Goal: Book appointment/travel/reservation

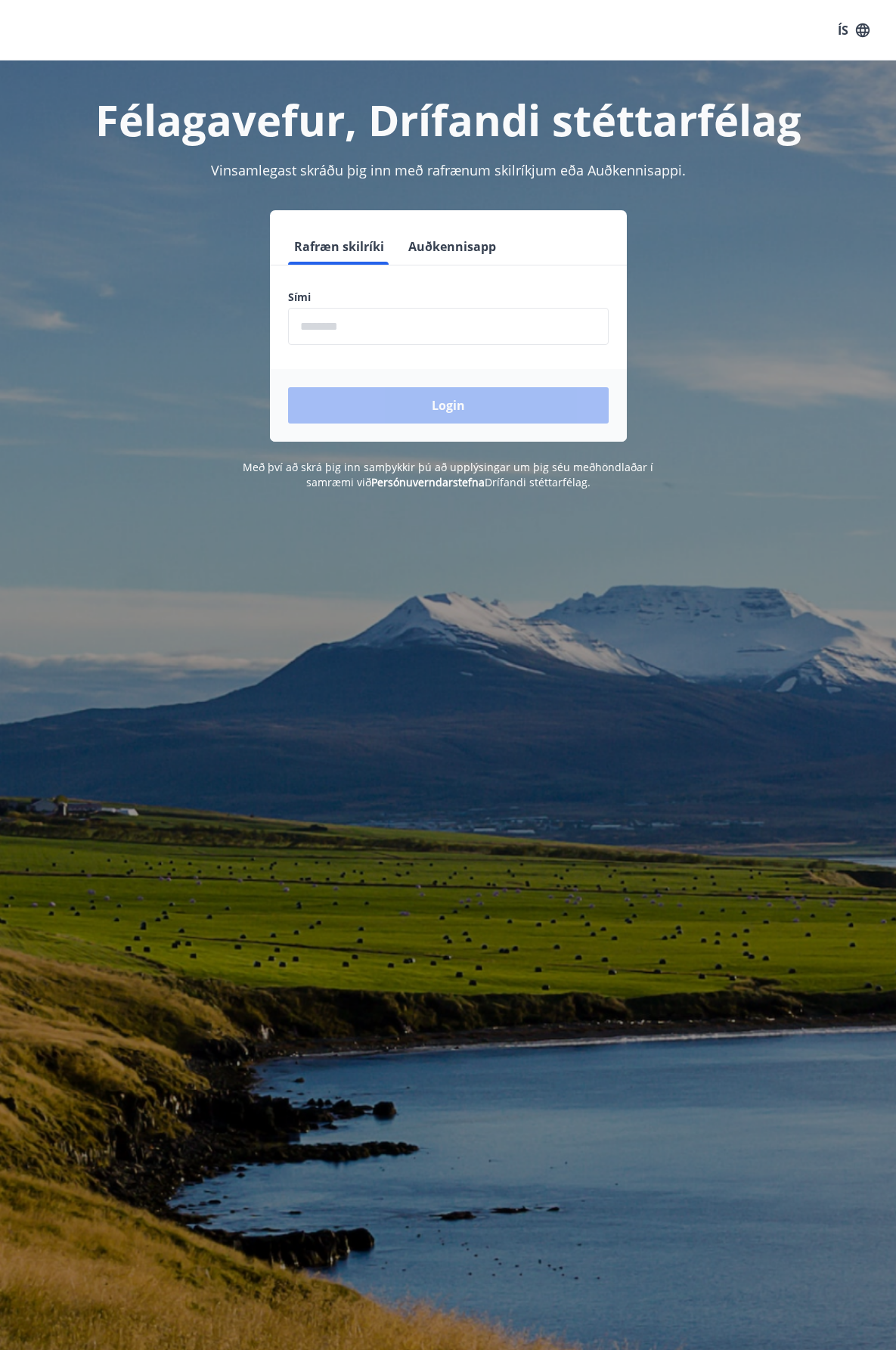
click at [483, 332] on input "phone" at bounding box center [449, 326] width 321 height 37
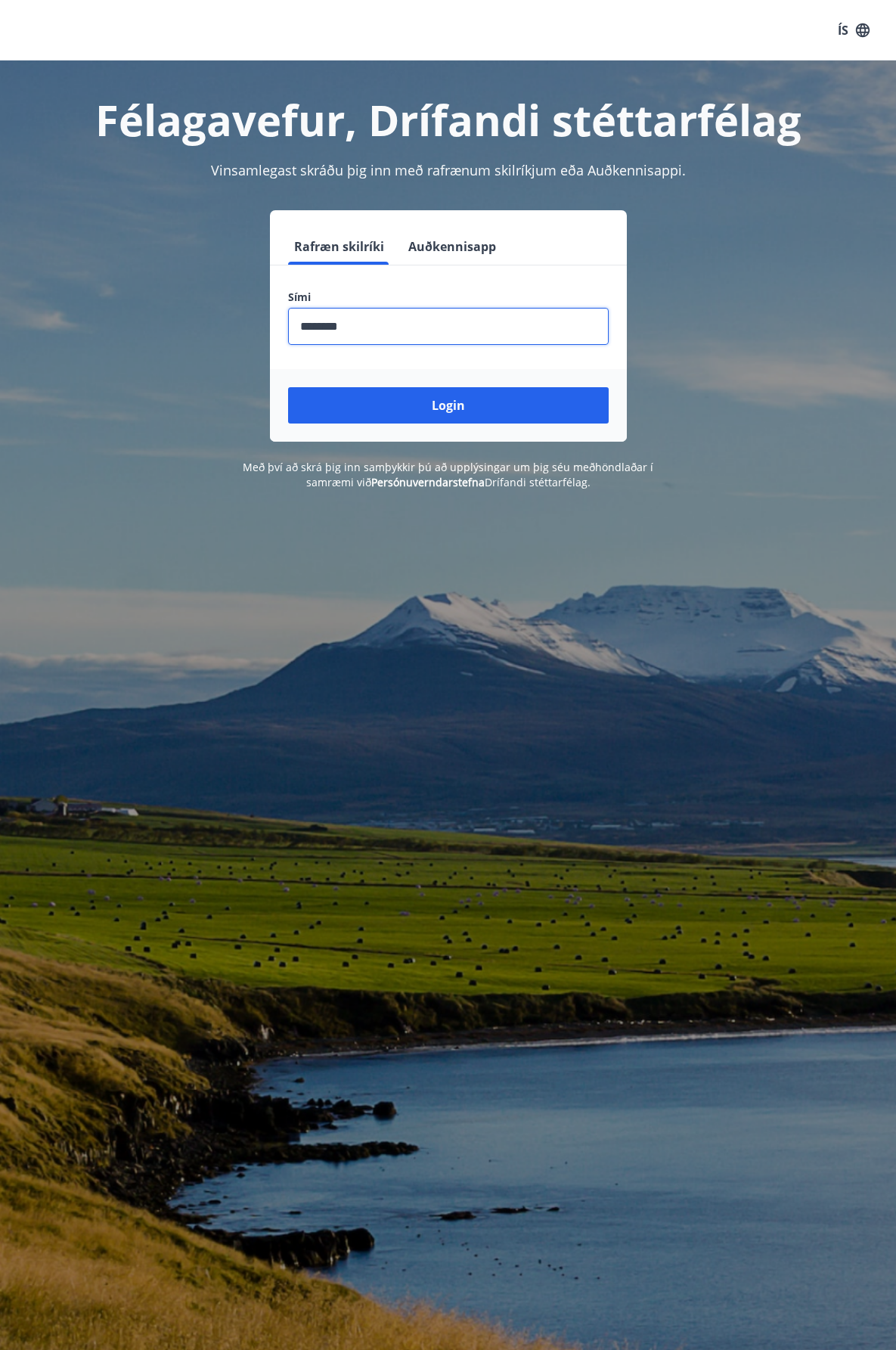
type input "********"
click at [288, 387] on button "Login" at bounding box center [449, 405] width 321 height 37
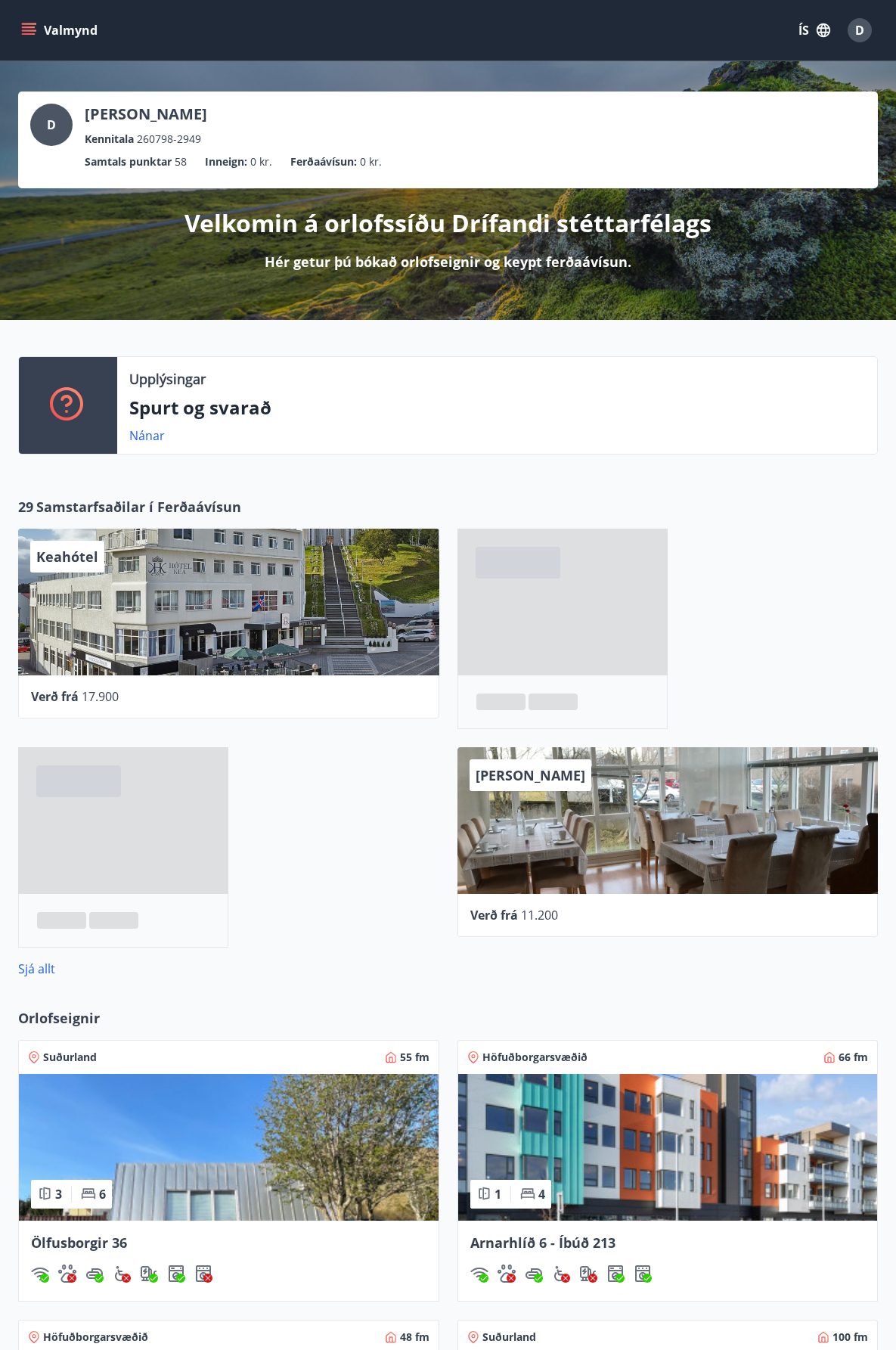
click at [32, 24] on icon "menu" at bounding box center [30, 24] width 16 height 2
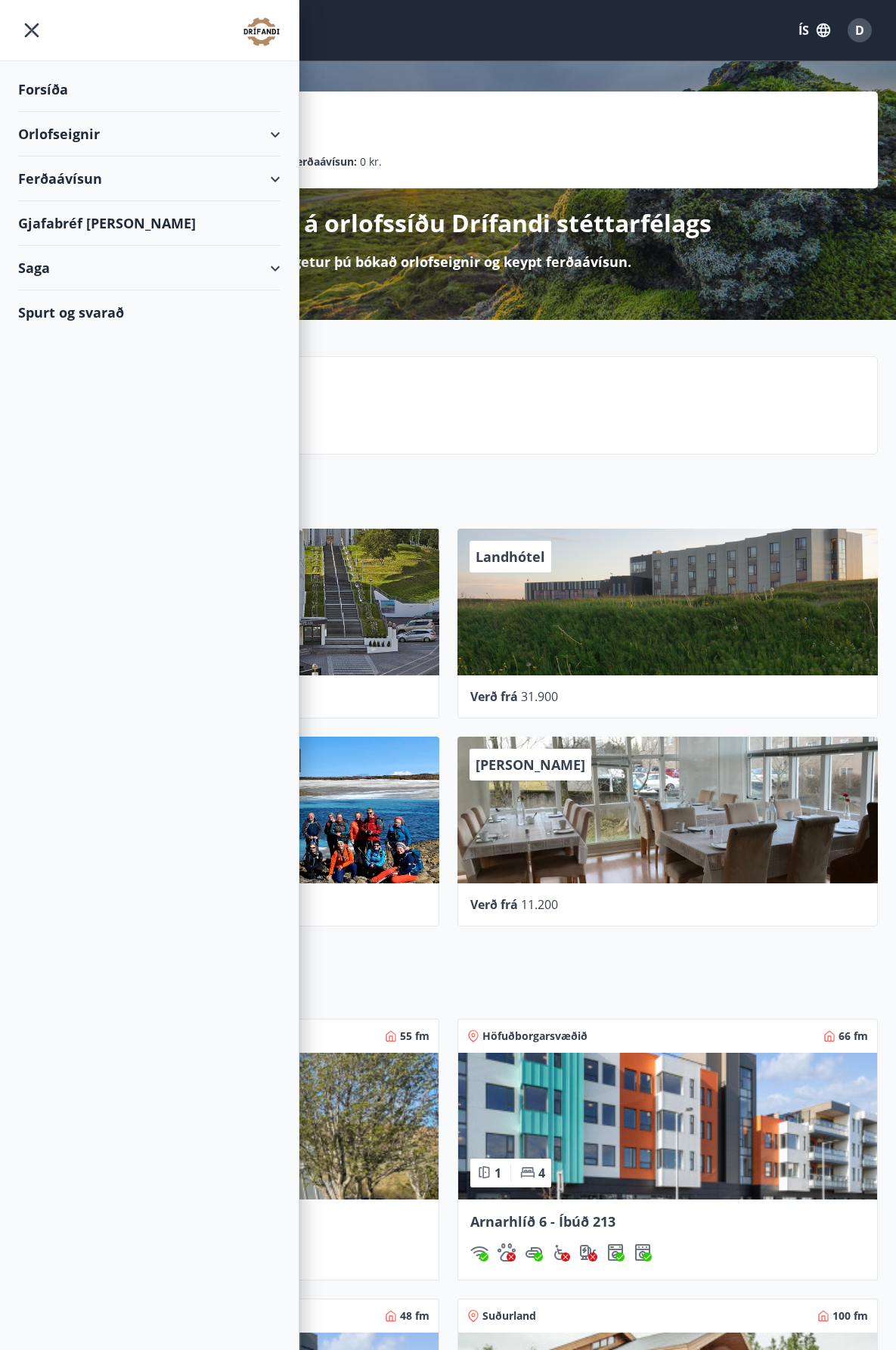
click at [205, 135] on div "Orlofseignir" at bounding box center [149, 134] width 262 height 45
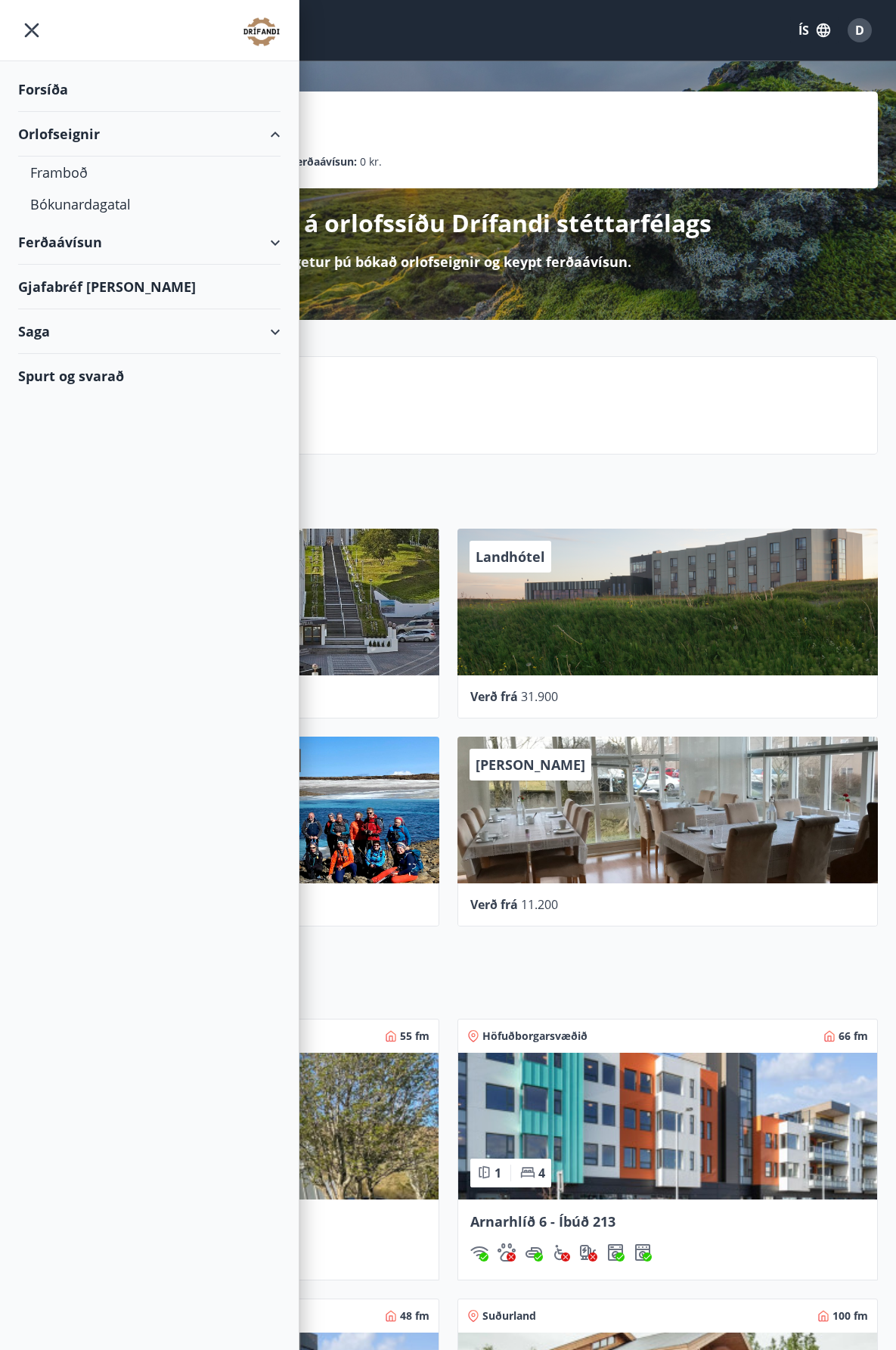
click at [629, 416] on p "Spurt og svarað" at bounding box center [497, 407] width 736 height 26
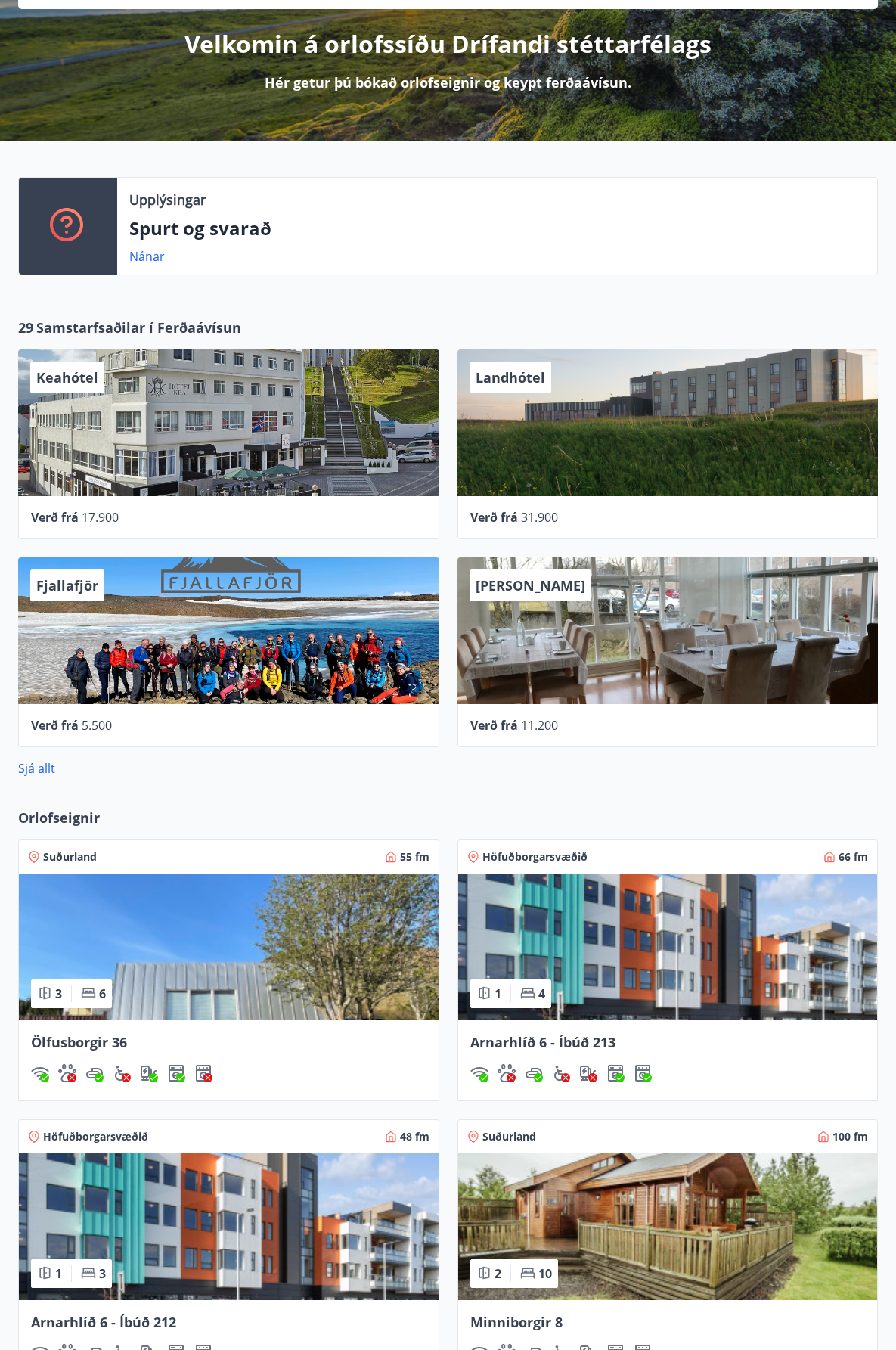
scroll to position [468, 0]
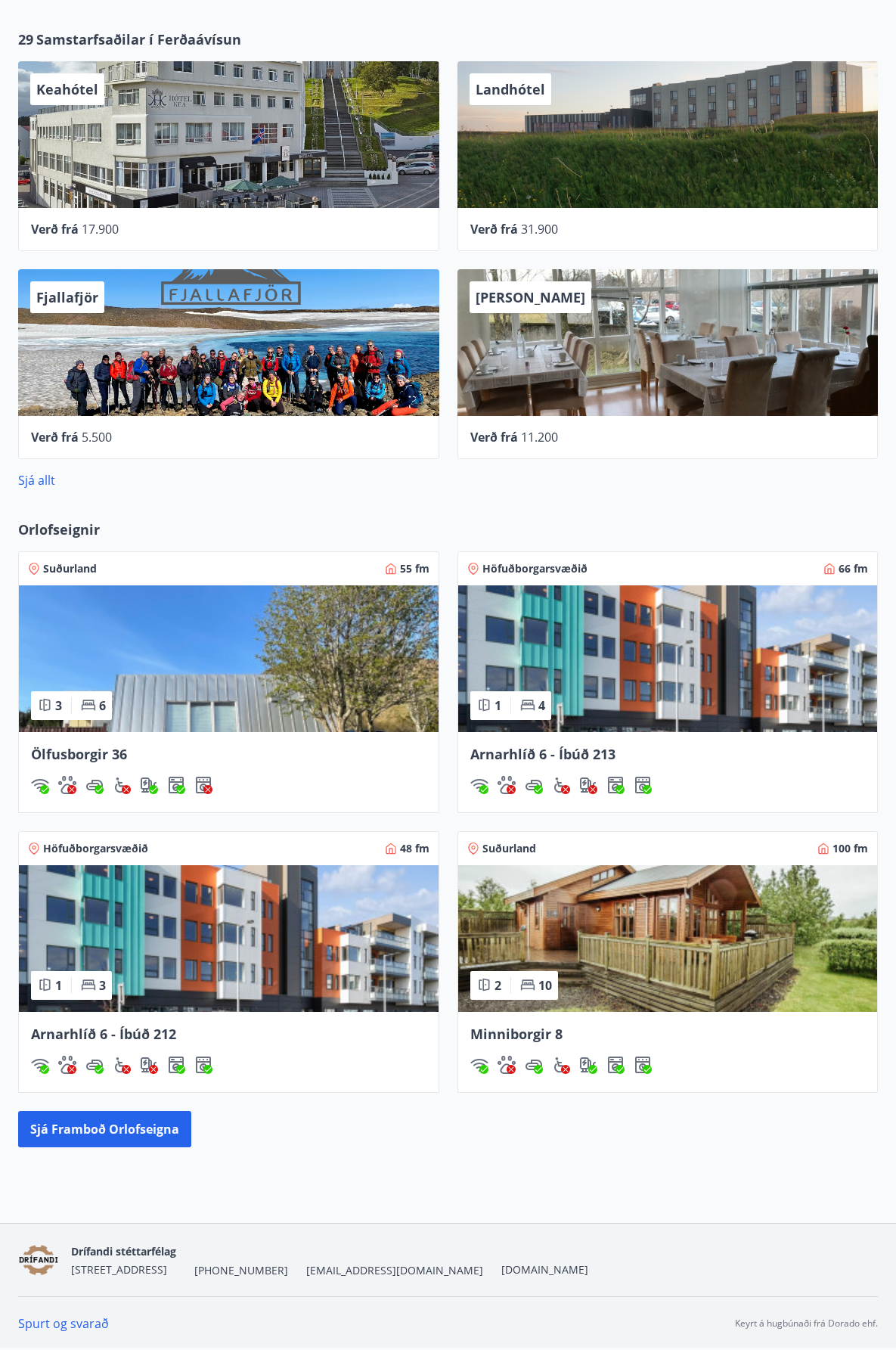
click at [672, 908] on img at bounding box center [667, 939] width 419 height 147
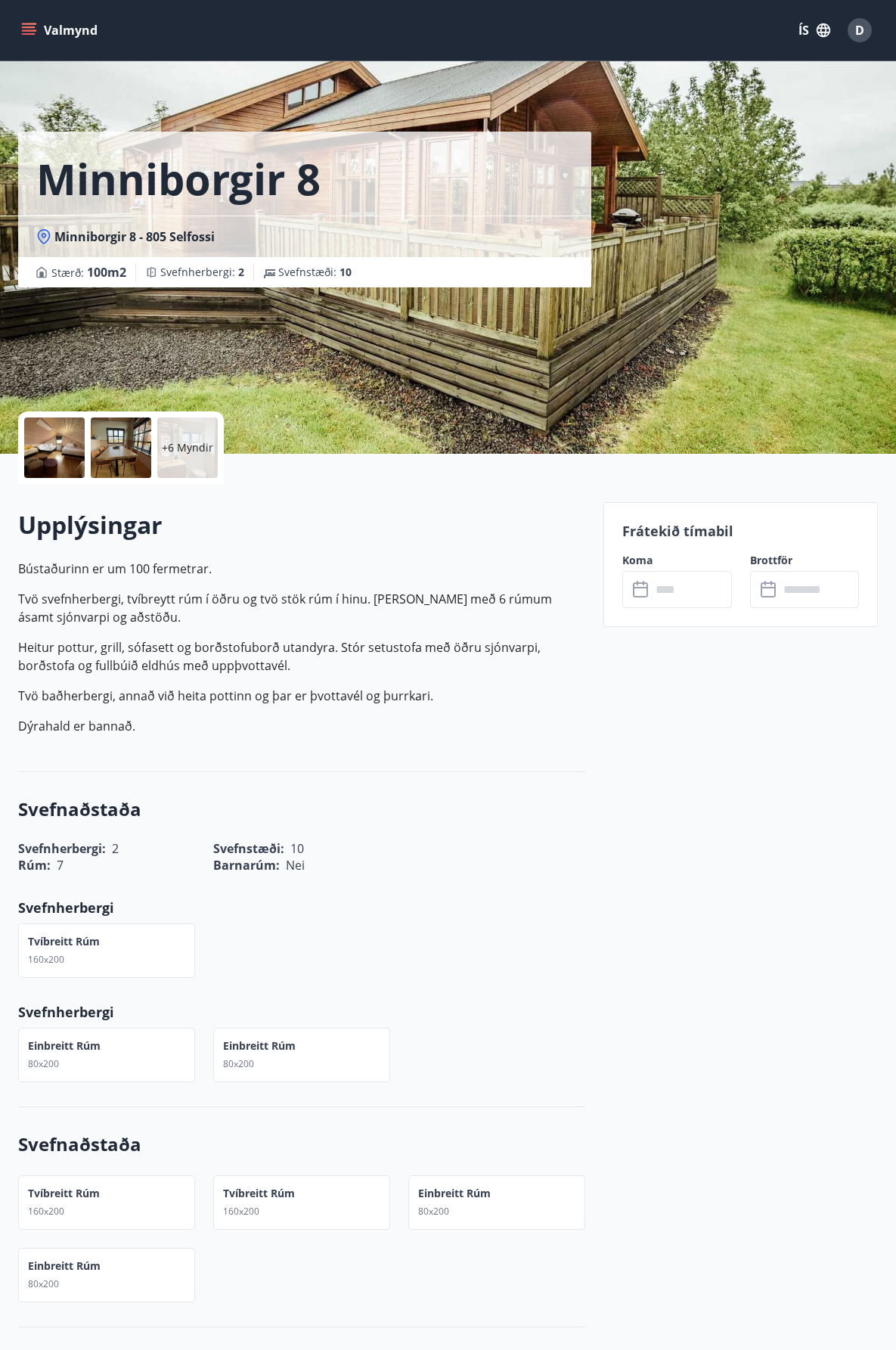
click at [647, 596] on icon at bounding box center [640, 590] width 15 height 15
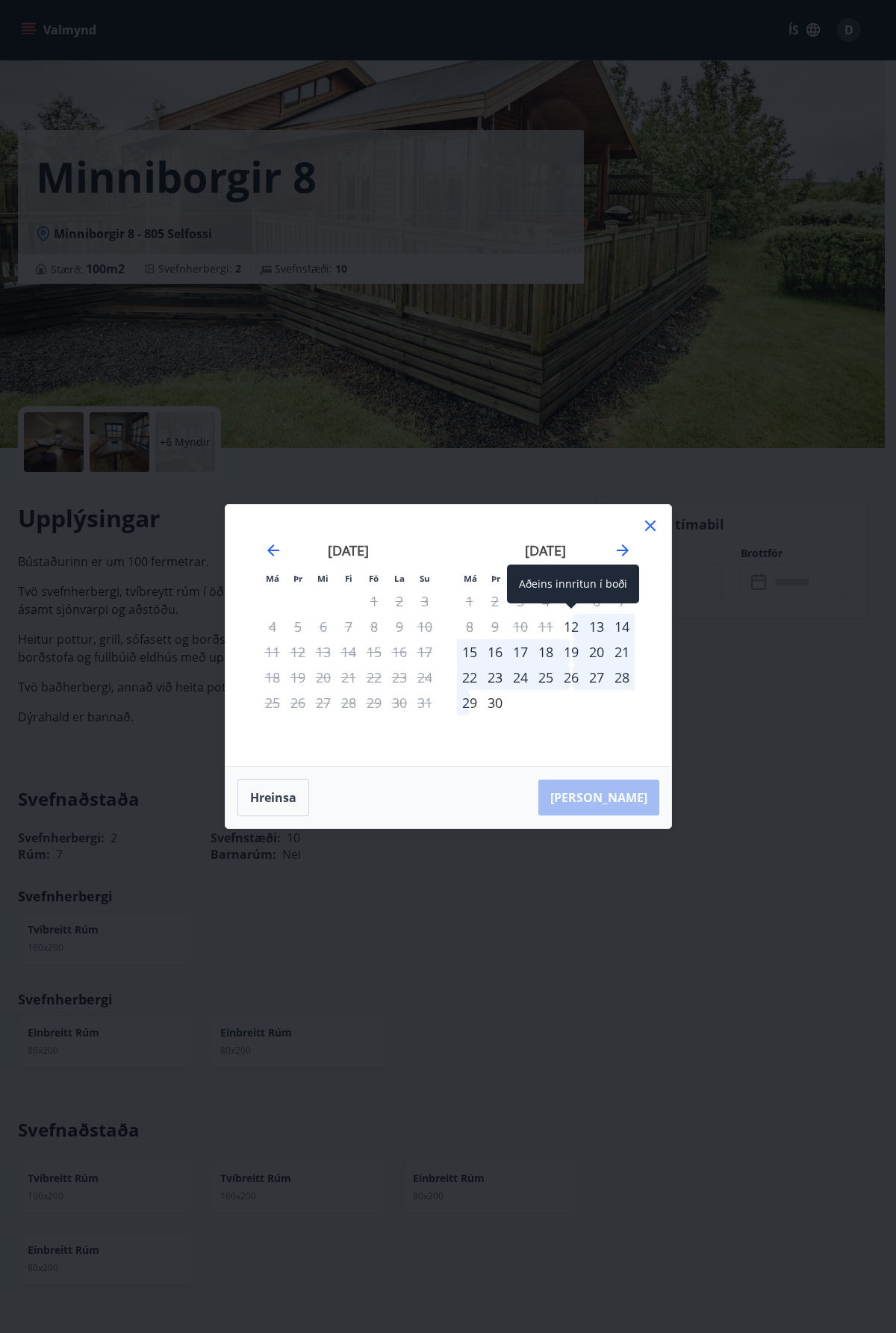
click at [578, 623] on div "12" at bounding box center [571, 627] width 26 height 26
click at [569, 628] on div "12" at bounding box center [571, 627] width 26 height 26
click at [573, 631] on div "12" at bounding box center [571, 627] width 26 height 26
click at [567, 650] on div "19" at bounding box center [571, 652] width 26 height 26
click at [569, 648] on div "19" at bounding box center [571, 652] width 26 height 26
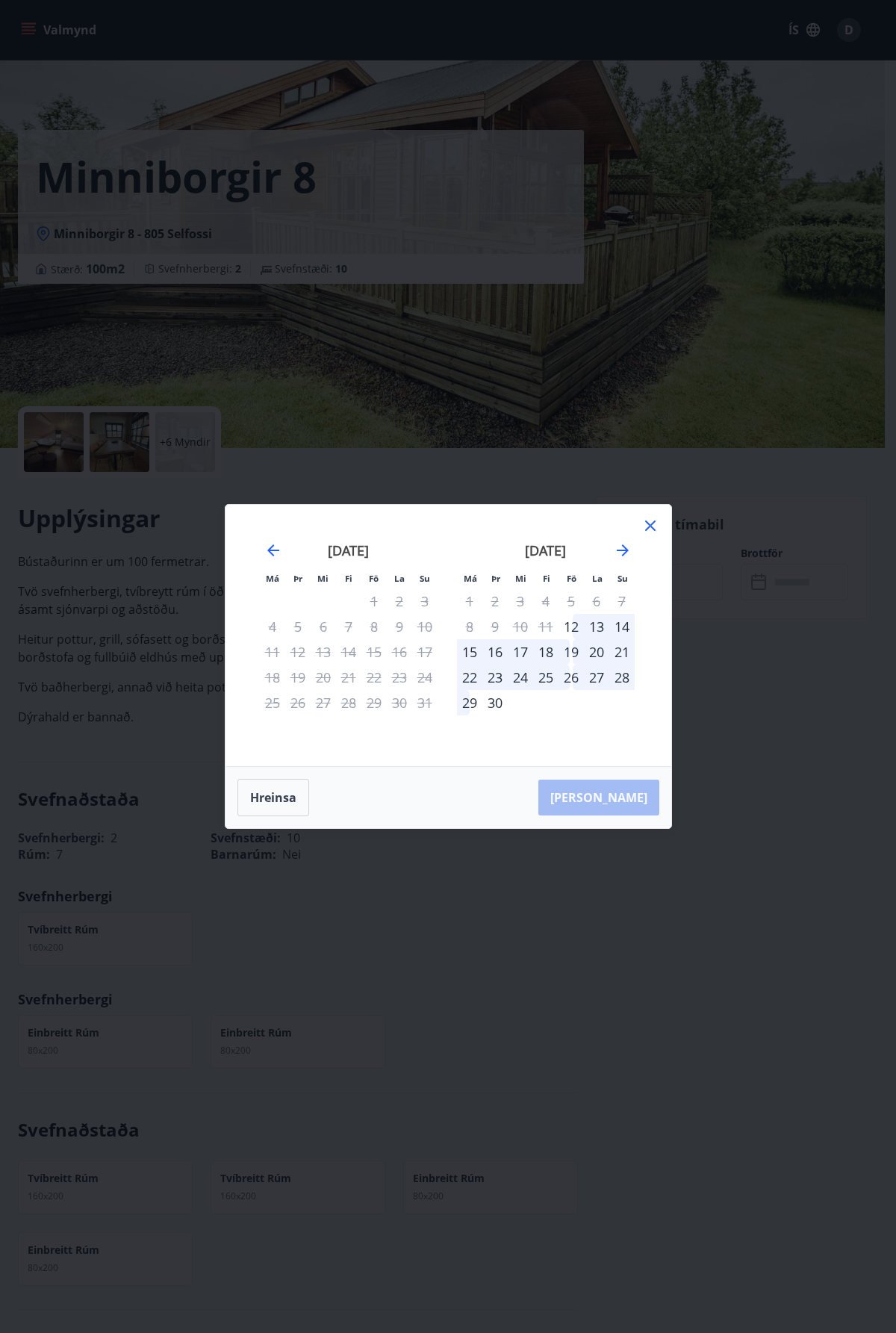
click at [556, 679] on div "25" at bounding box center [546, 677] width 26 height 26
drag, startPoint x: 522, startPoint y: 677, endPoint x: 510, endPoint y: 673, distance: 12.6
click at [516, 677] on div "24" at bounding box center [520, 677] width 26 height 26
click at [506, 671] on div "23" at bounding box center [495, 677] width 26 height 26
click at [499, 650] on div "16" at bounding box center [495, 652] width 26 height 26
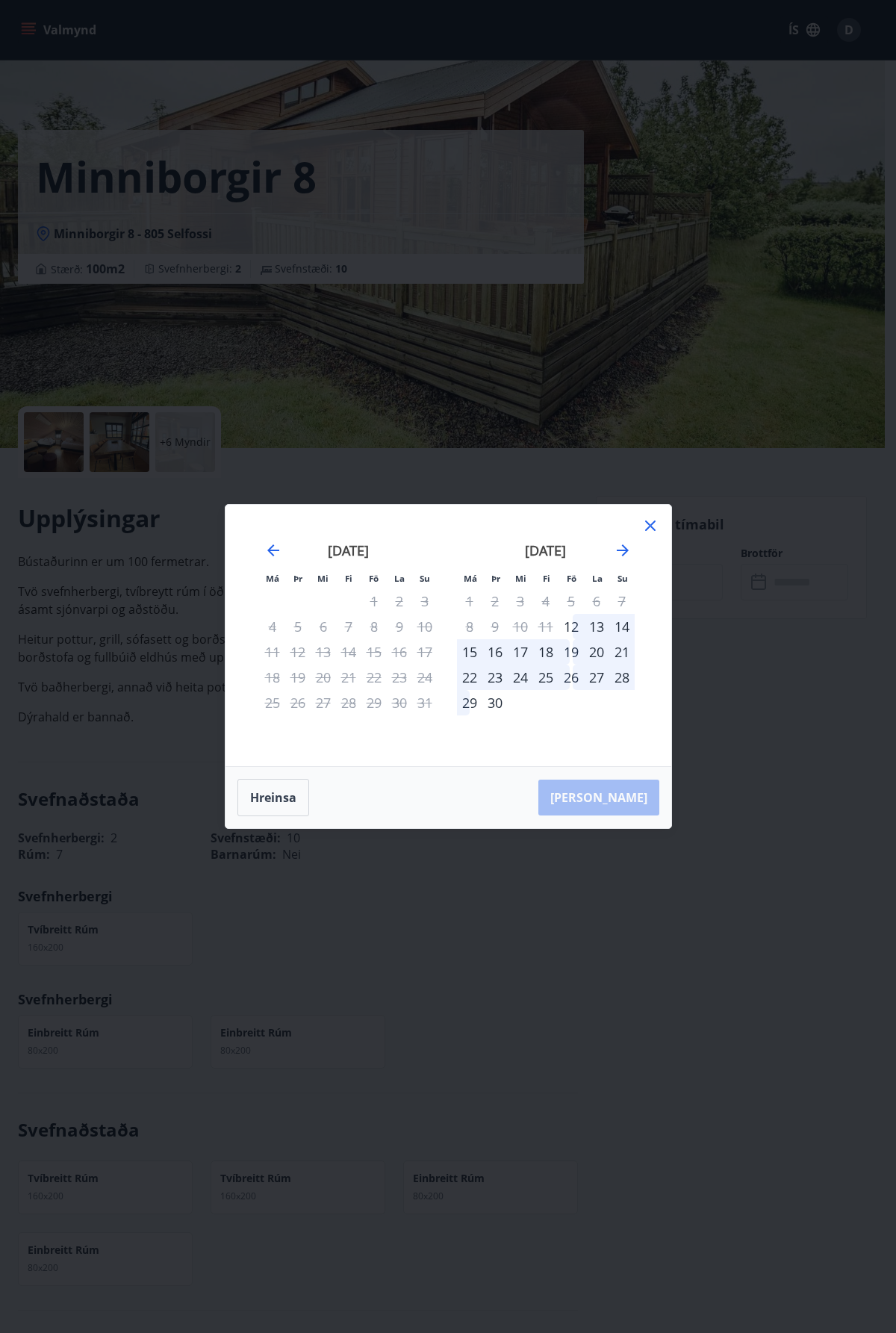
click at [499, 650] on div "16" at bounding box center [495, 652] width 26 height 26
click at [499, 649] on div "16" at bounding box center [495, 652] width 26 height 26
click at [582, 639] on div "12" at bounding box center [571, 627] width 26 height 26
click at [593, 720] on div "[DATE] 1 2 3 4 5 6 7 8 9 10 11 12 13 14 15 16 17 18 19 20 21 22 23 24 25 26 27 …" at bounding box center [545, 645] width 197 height 245
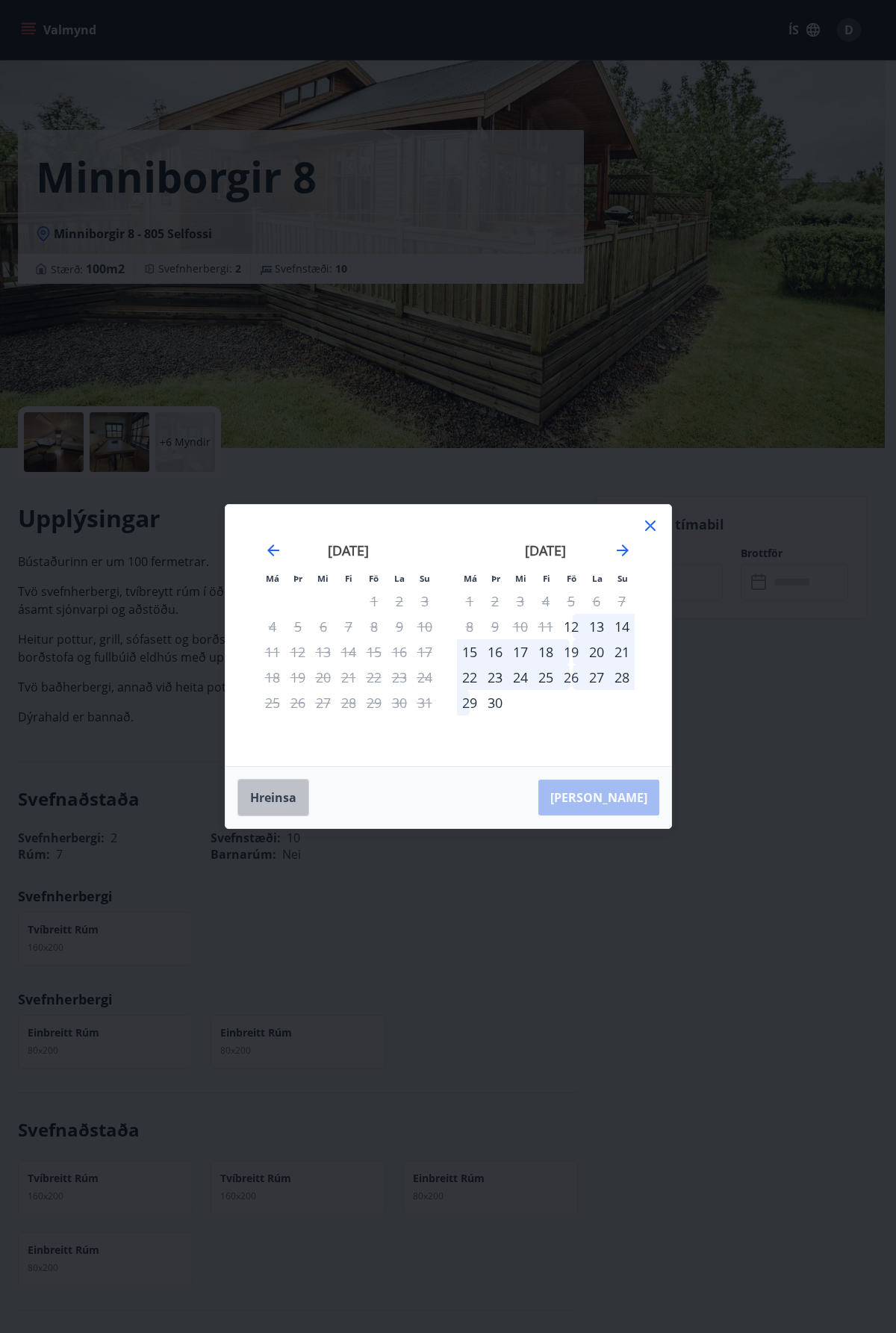
drag, startPoint x: 285, startPoint y: 811, endPoint x: 328, endPoint y: 767, distance: 61.5
click at [286, 808] on button "Hreinsa" at bounding box center [273, 797] width 72 height 37
drag, startPoint x: 722, startPoint y: 593, endPoint x: 647, endPoint y: 549, distance: 87.0
click at [715, 590] on div "Má Þr Mi Fi Fö La Su Má Þr Mi Fi Fö La Su [DATE] 1 2 3 4 5 6 7 8 9 10 11 12 13 …" at bounding box center [448, 666] width 896 height 1333
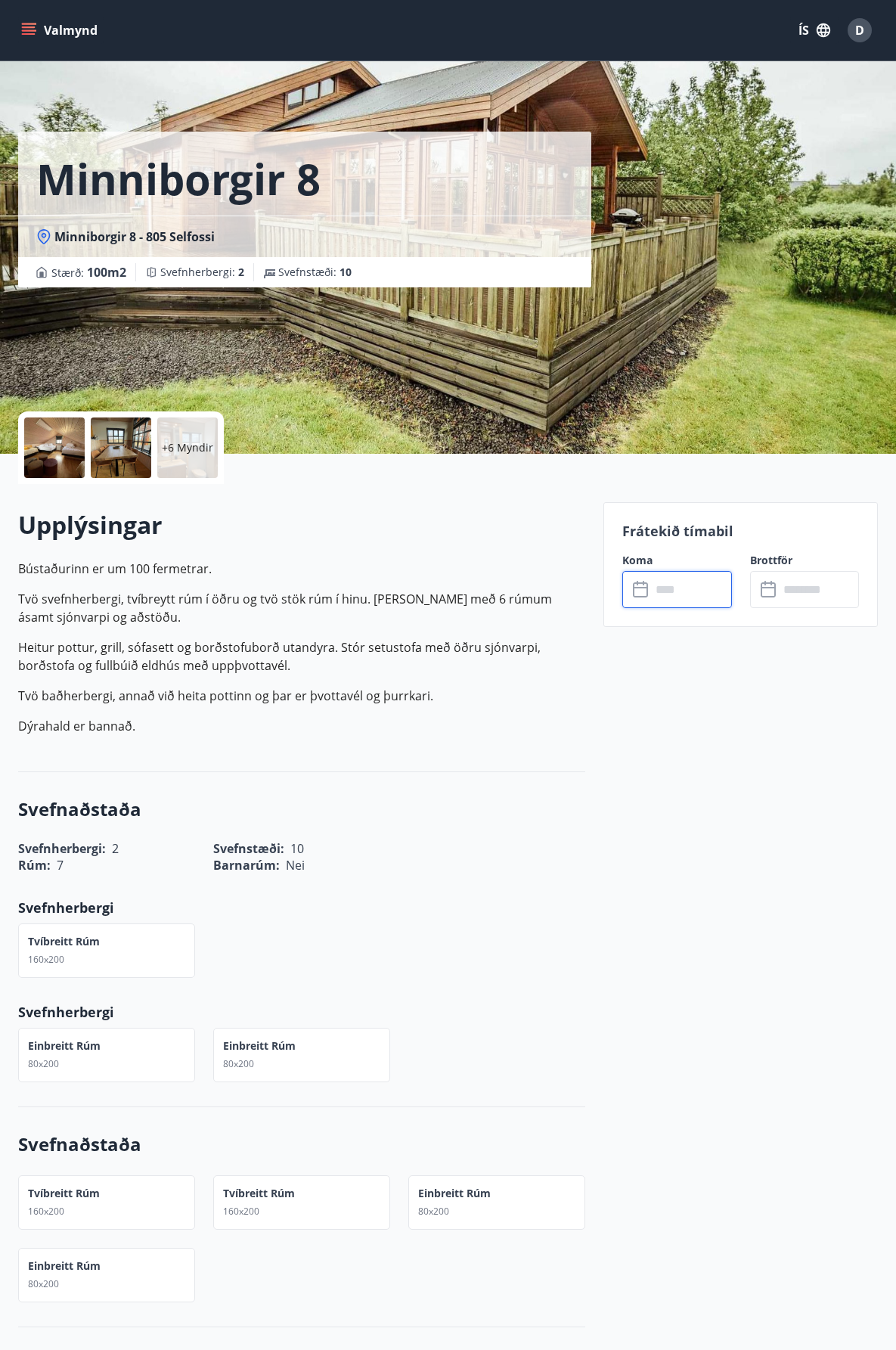
click at [665, 587] on input "text" at bounding box center [691, 589] width 81 height 37
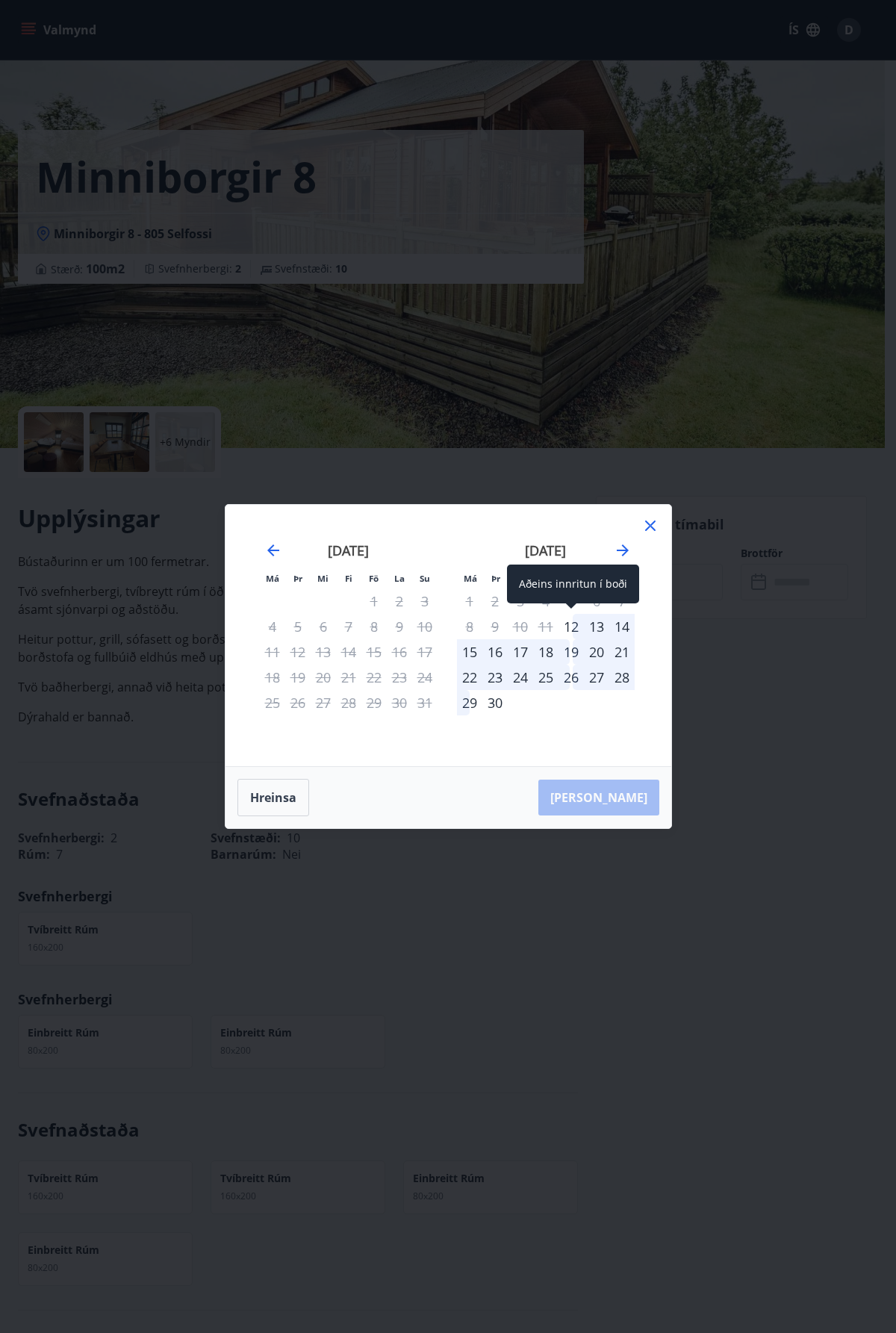
click at [573, 630] on div "12" at bounding box center [571, 627] width 26 height 26
click at [619, 626] on div "14" at bounding box center [622, 627] width 26 height 26
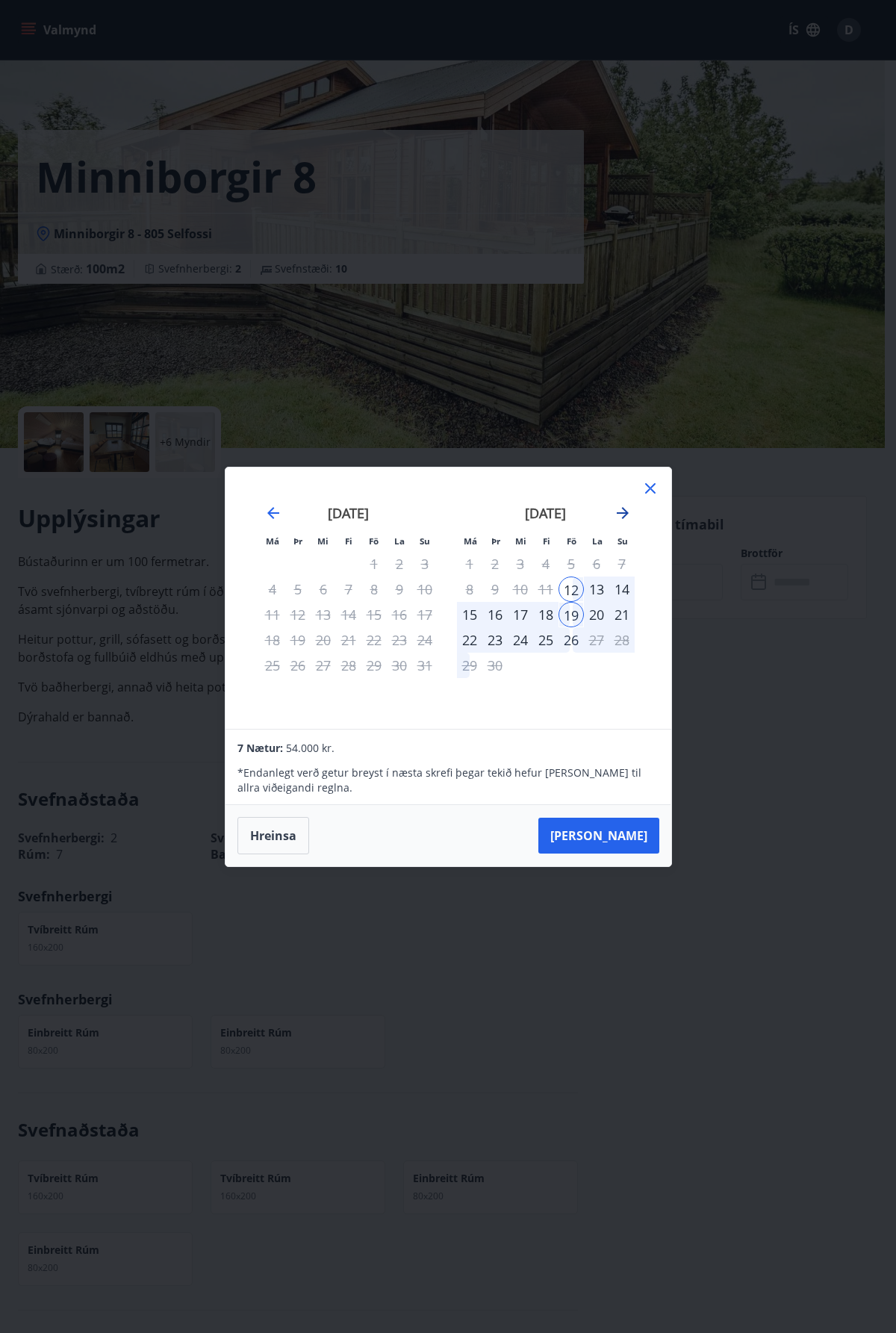
click at [623, 504] on icon "Move forward to switch to the next month." at bounding box center [623, 512] width 18 height 18
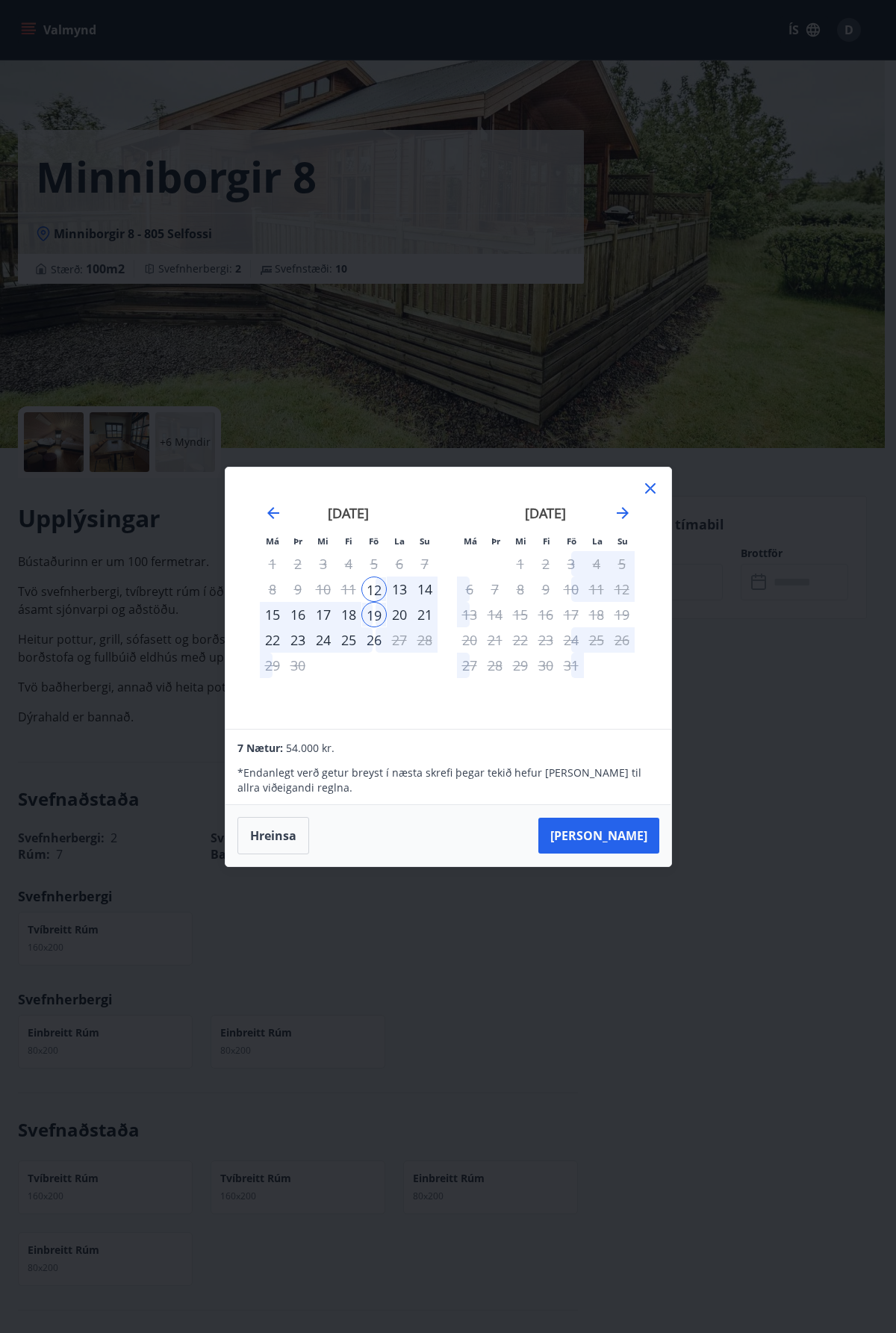
click at [379, 649] on div "26" at bounding box center [374, 640] width 26 height 26
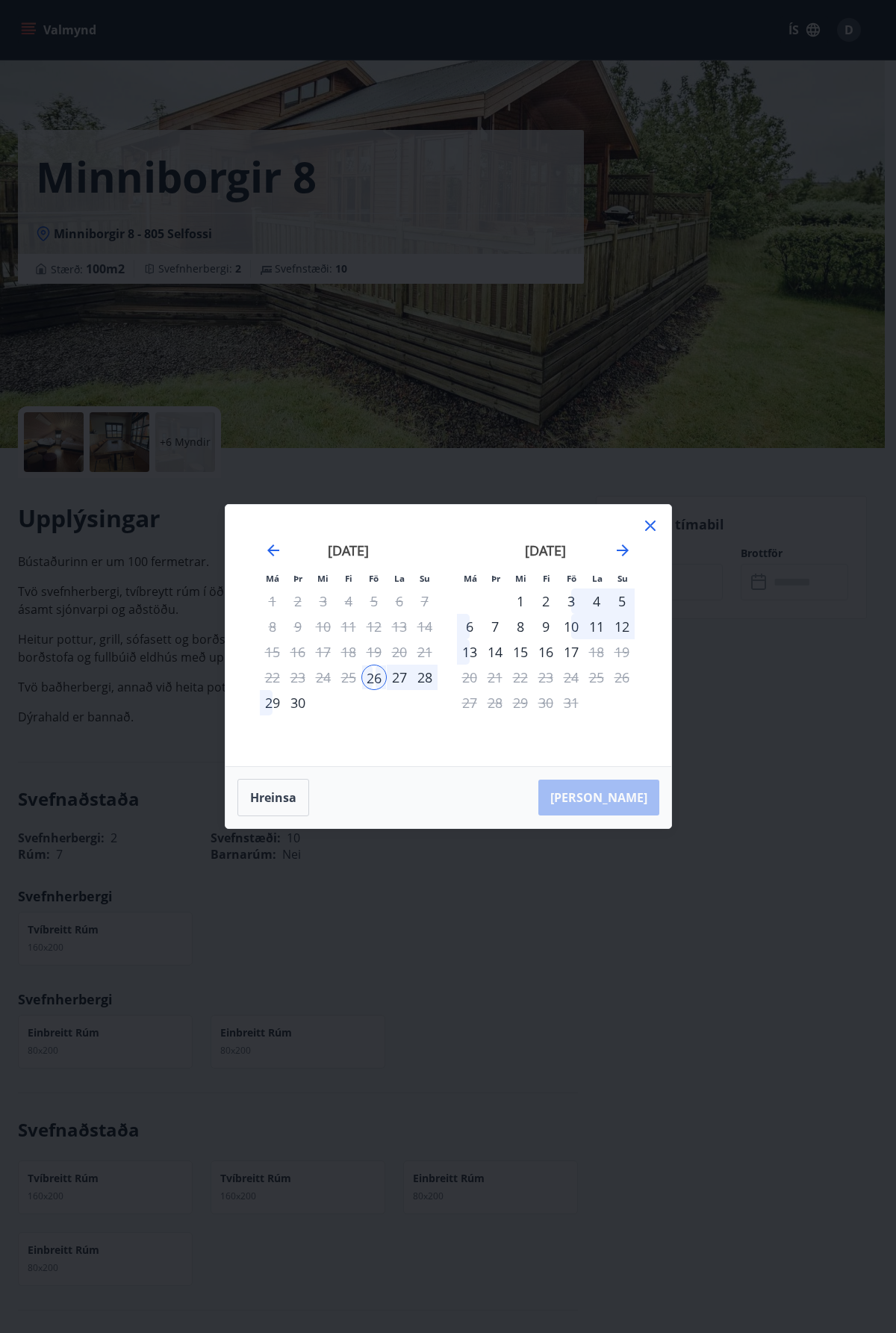
drag, startPoint x: 418, startPoint y: 673, endPoint x: 434, endPoint y: 670, distance: 16.3
click at [434, 670] on div "28" at bounding box center [425, 677] width 26 height 26
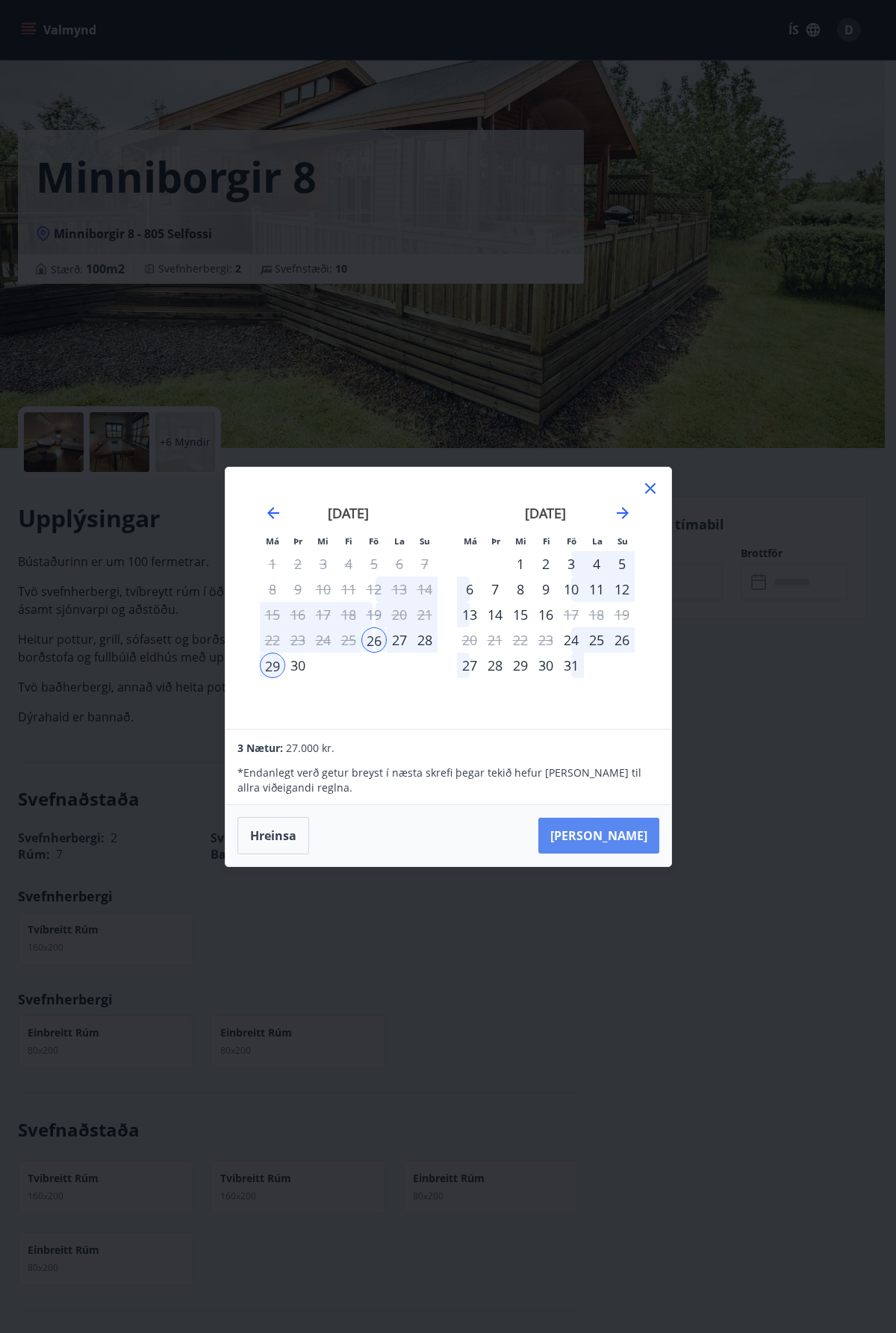
click at [614, 839] on button "[PERSON_NAME]" at bounding box center [598, 835] width 121 height 36
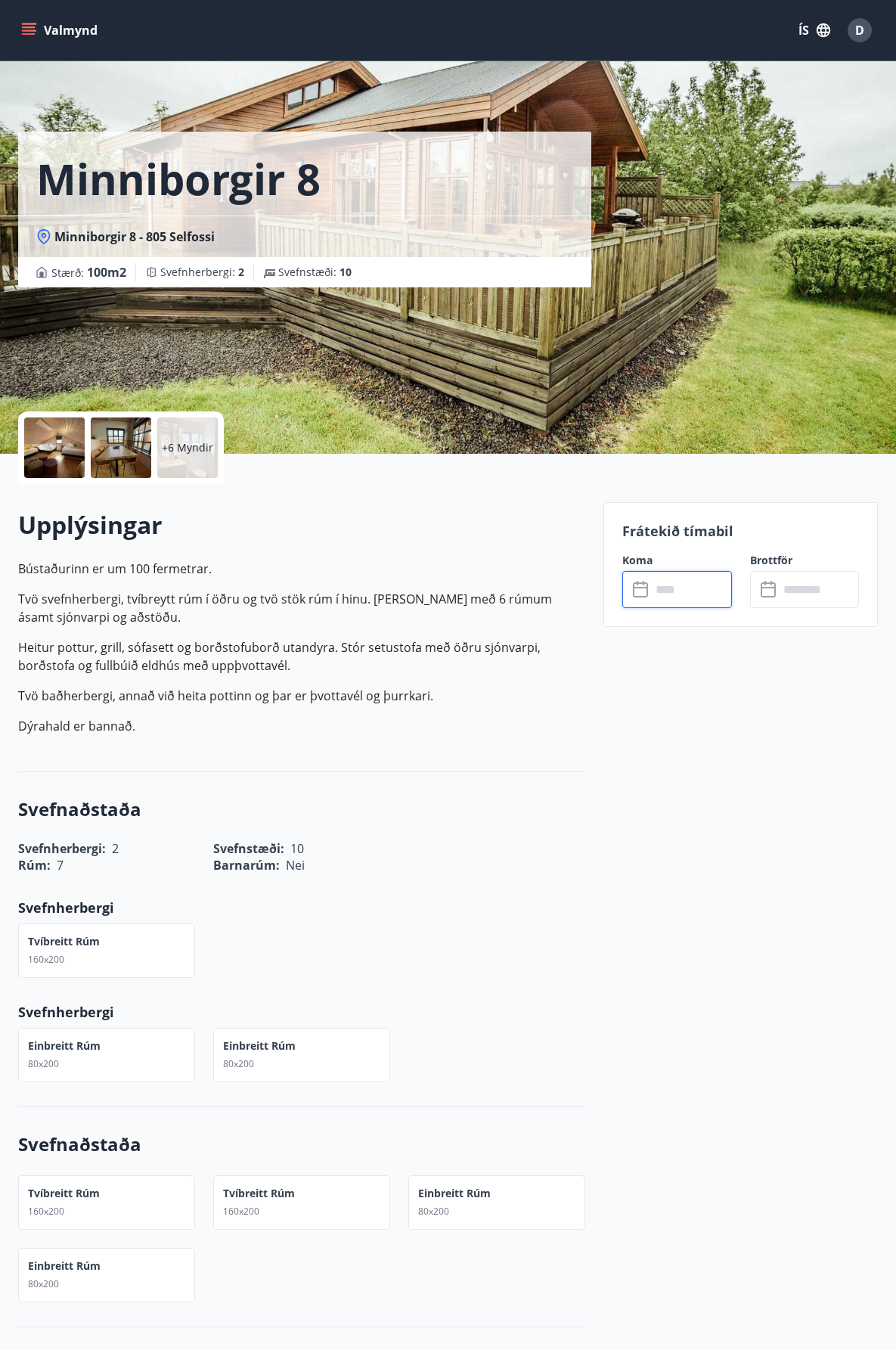
type input "******"
